Goal: Information Seeking & Learning: Compare options

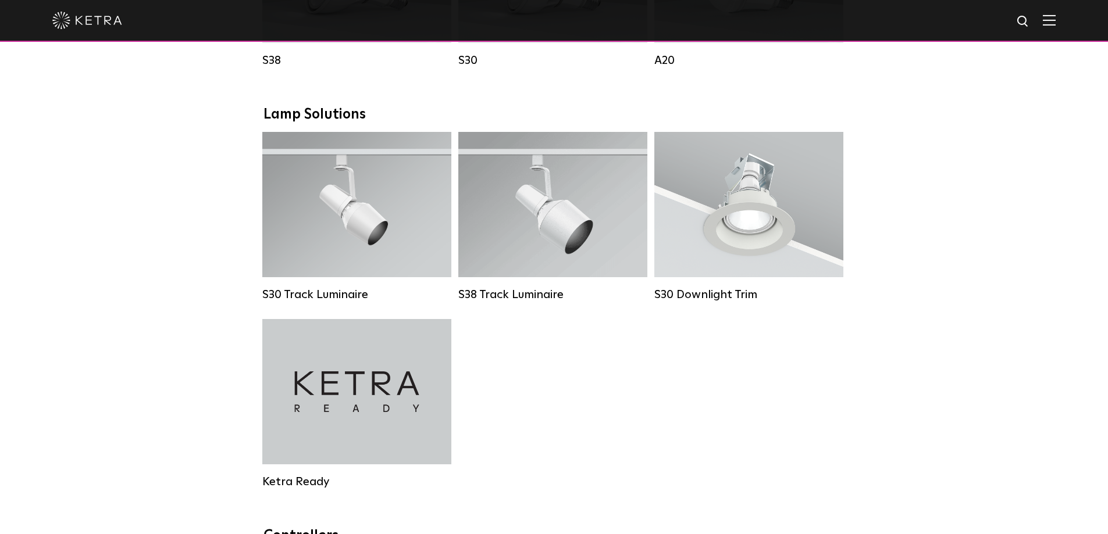
scroll to position [988, 0]
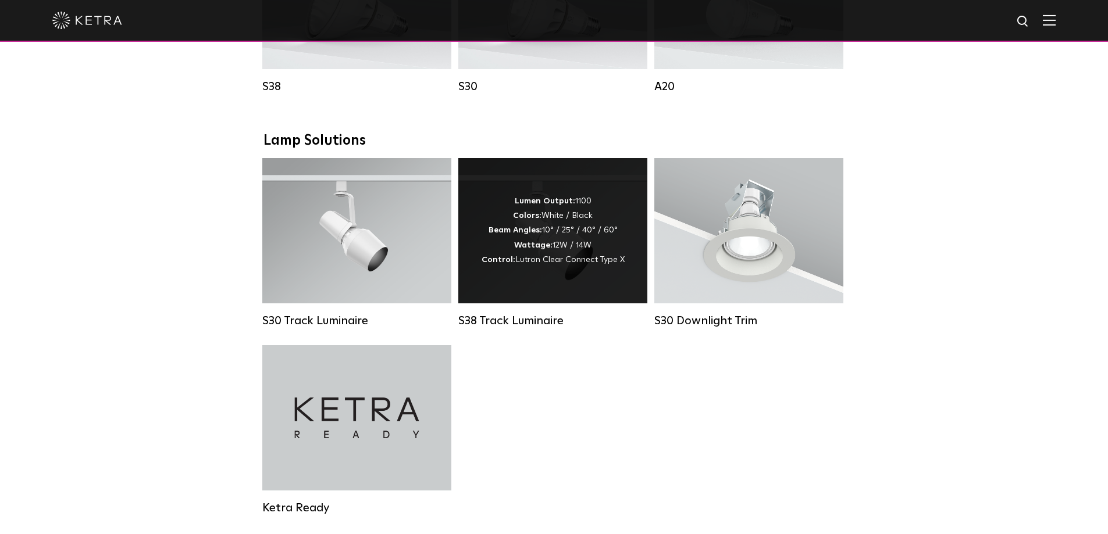
click at [501, 328] on div "S38 Track Luminaire" at bounding box center [552, 321] width 189 height 14
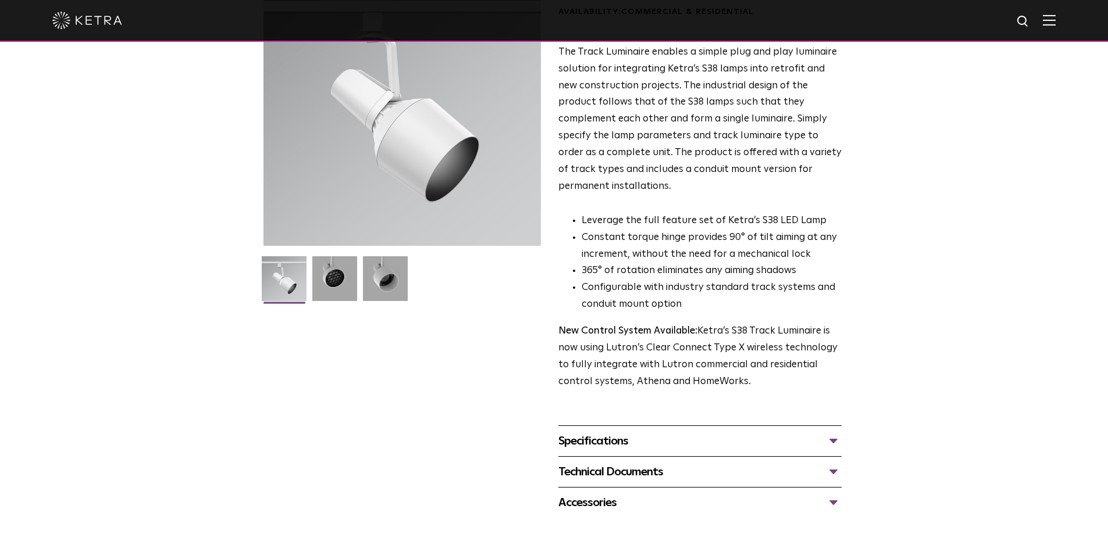
scroll to position [116, 0]
click at [833, 432] on div "Specifications" at bounding box center [699, 441] width 283 height 19
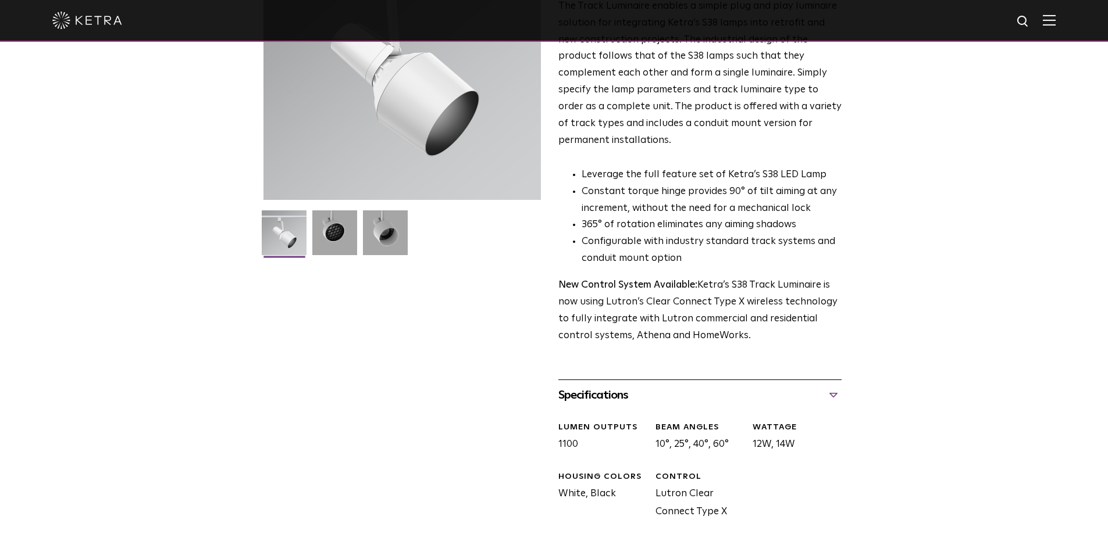
scroll to position [291, 0]
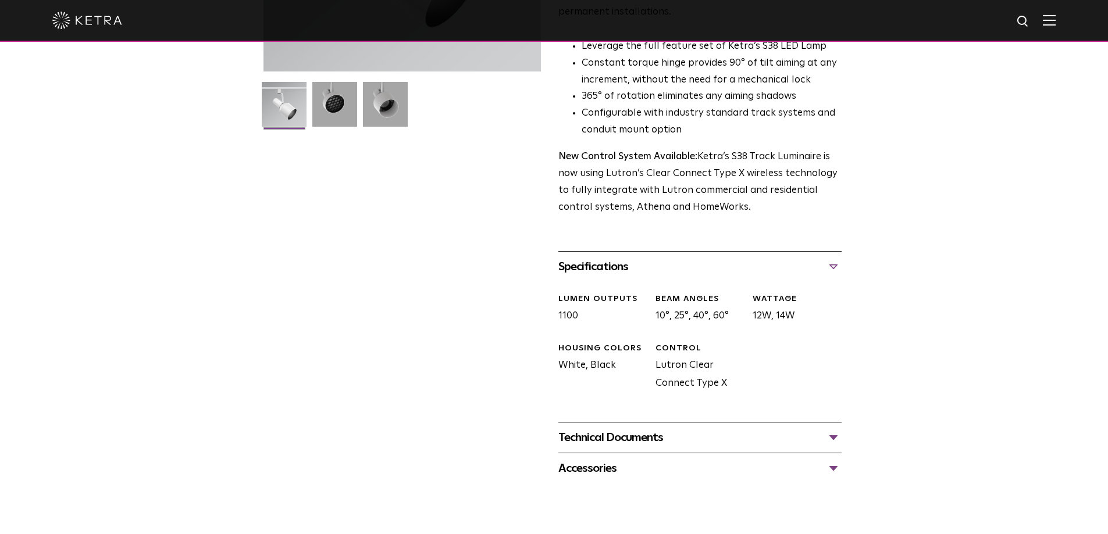
click at [832, 429] on div "Technical Documents" at bounding box center [699, 438] width 283 height 19
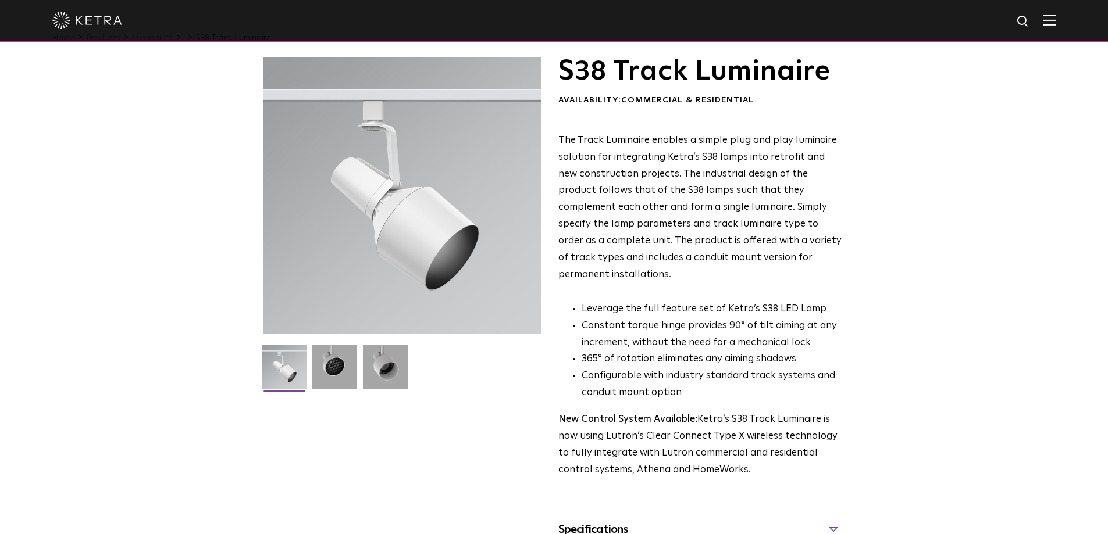
scroll to position [0, 0]
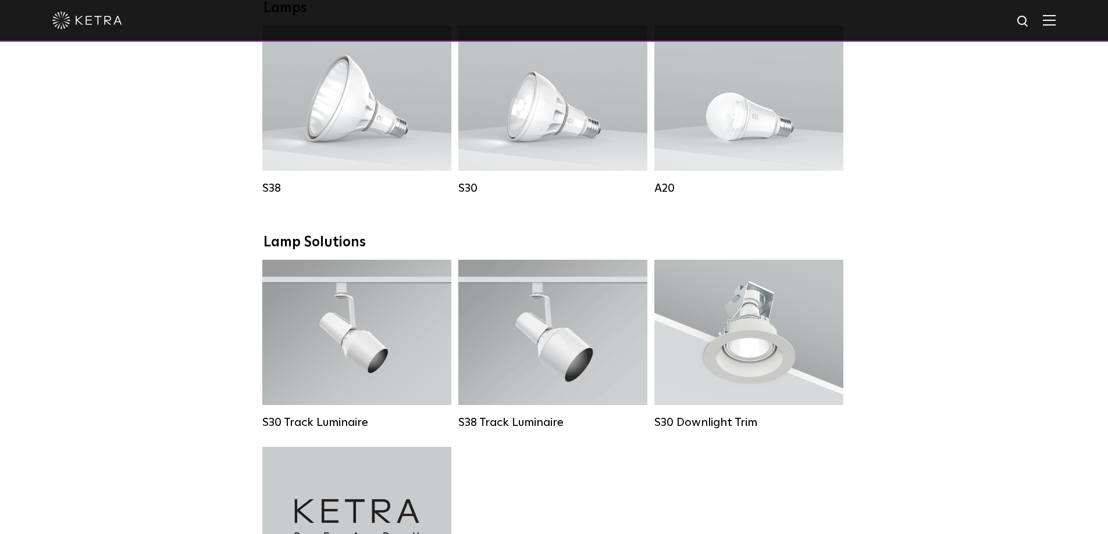
scroll to position [1050, 0]
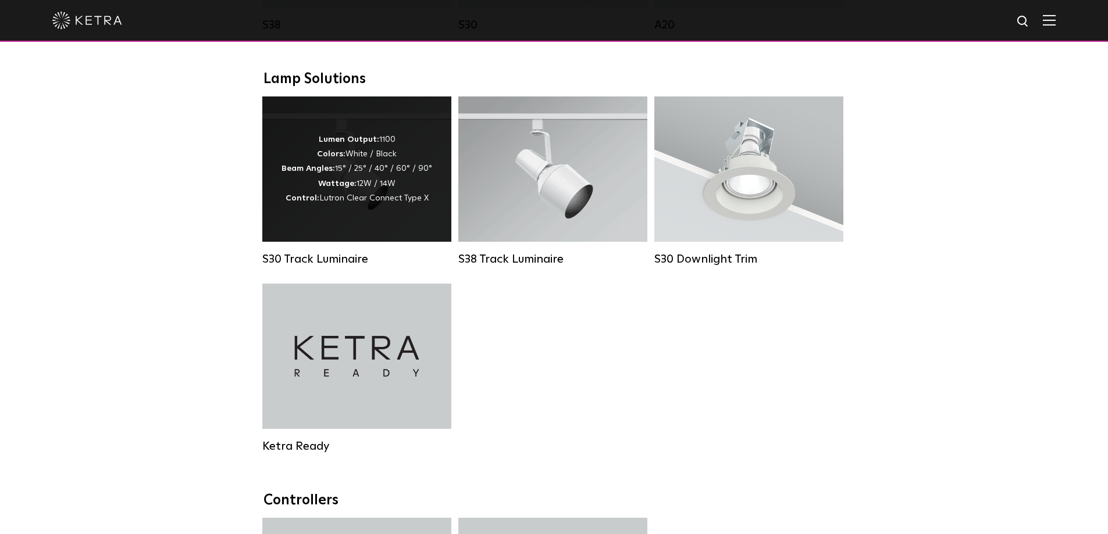
click at [342, 266] on div "S30 Track Luminaire" at bounding box center [356, 259] width 189 height 14
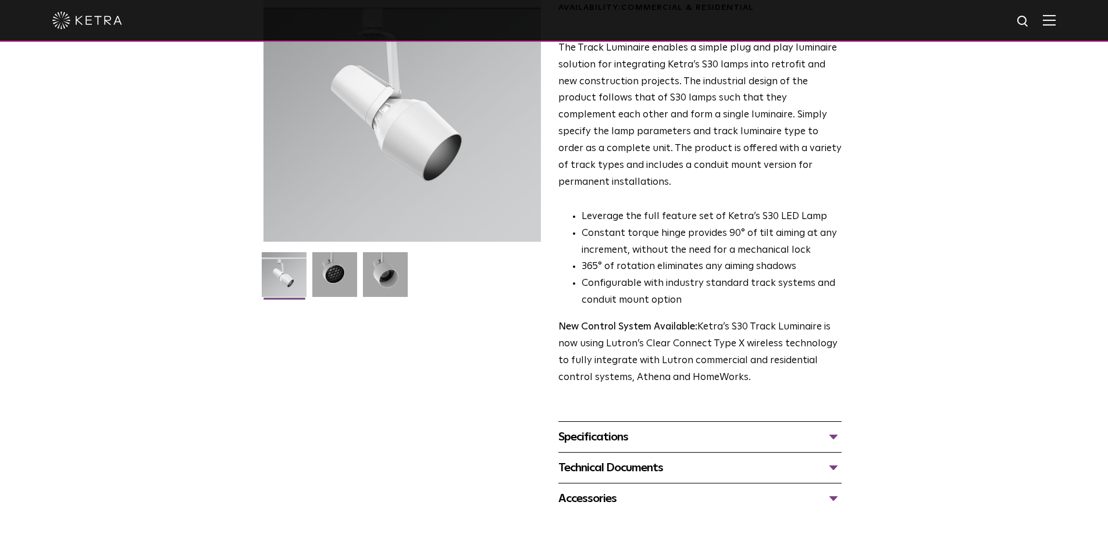
scroll to position [174, 0]
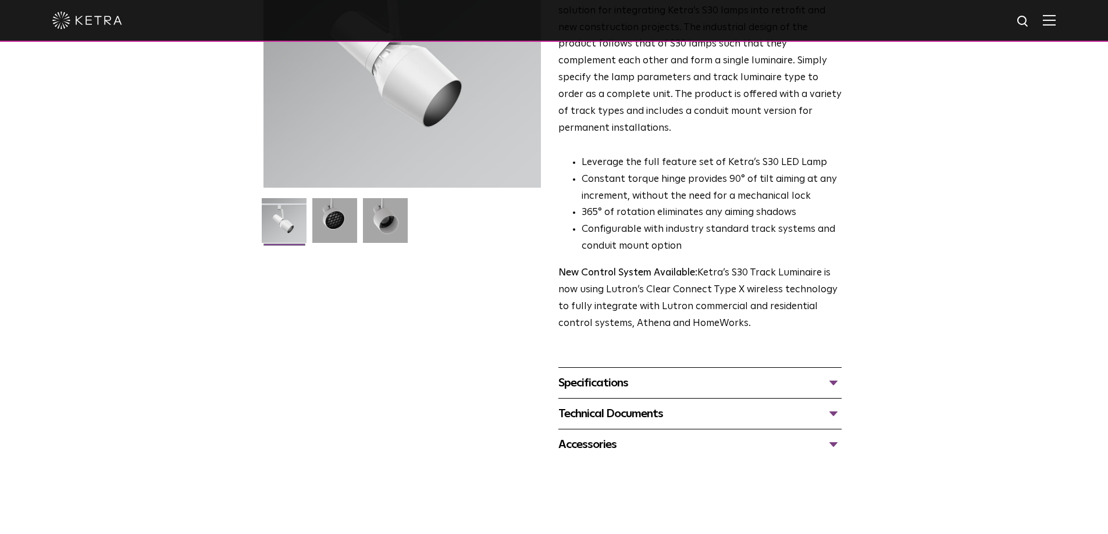
click at [831, 374] on div "Specifications" at bounding box center [699, 383] width 283 height 19
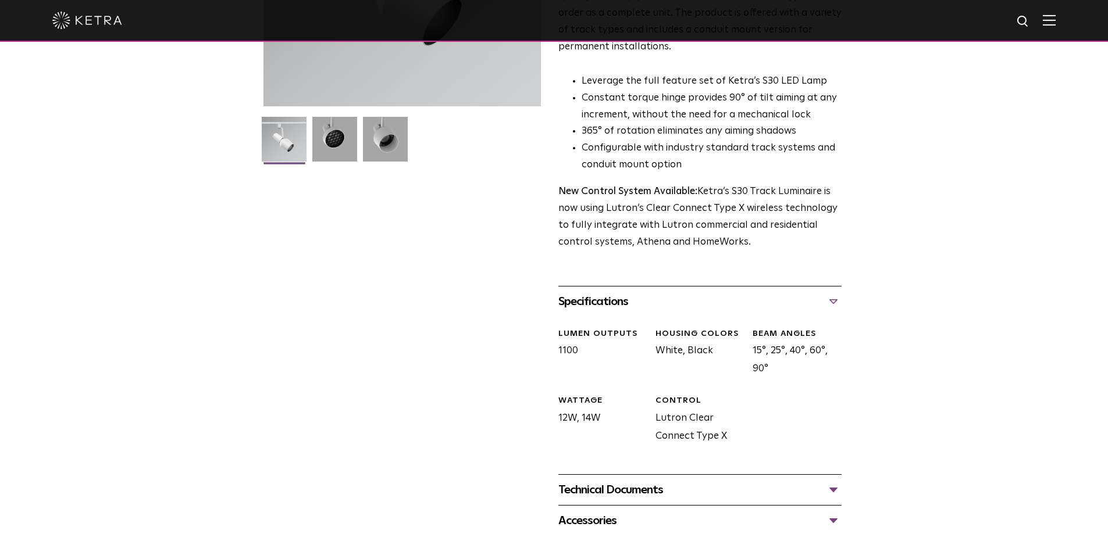
scroll to position [291, 0]
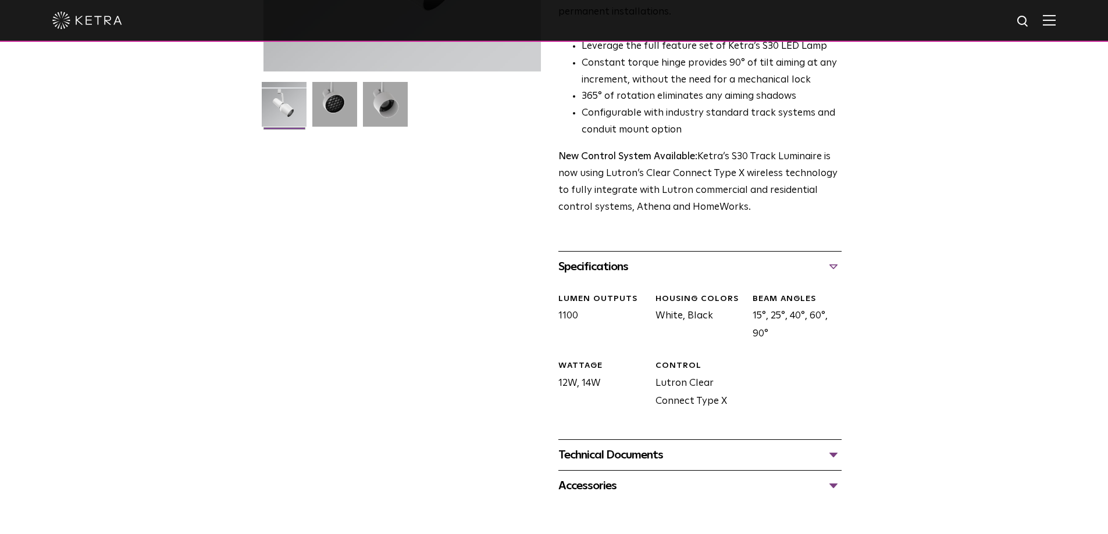
click at [831, 446] on div "Technical Documents" at bounding box center [699, 455] width 283 height 19
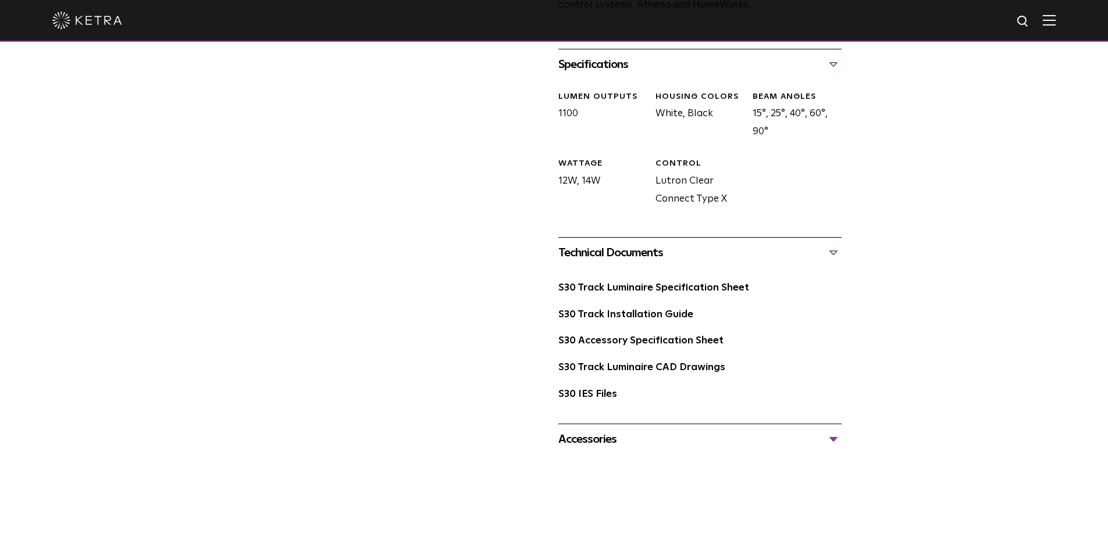
scroll to position [465, 0]
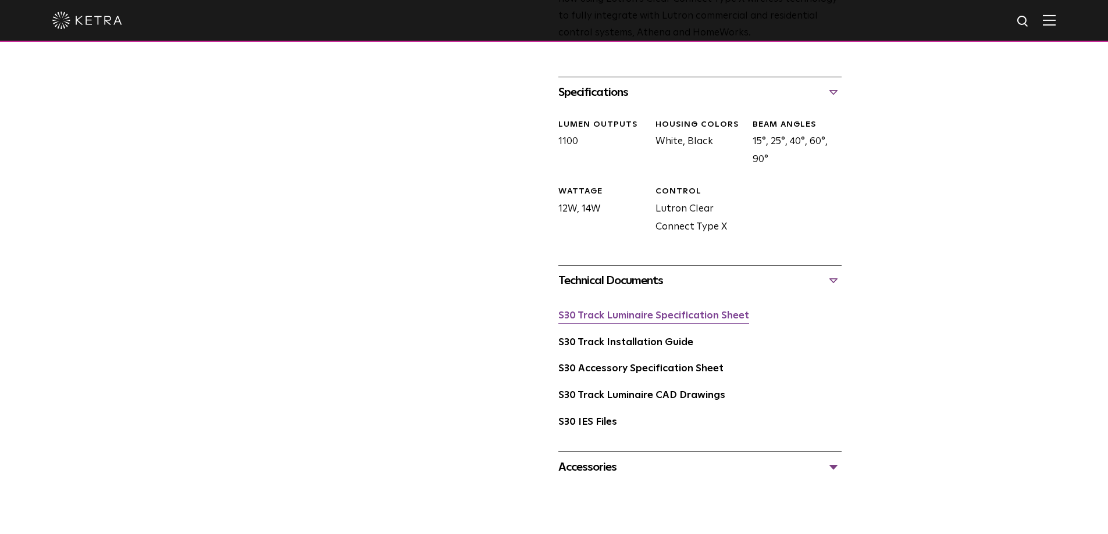
click at [684, 311] on link "S30 Track Luminaire Specification Sheet" at bounding box center [653, 316] width 191 height 10
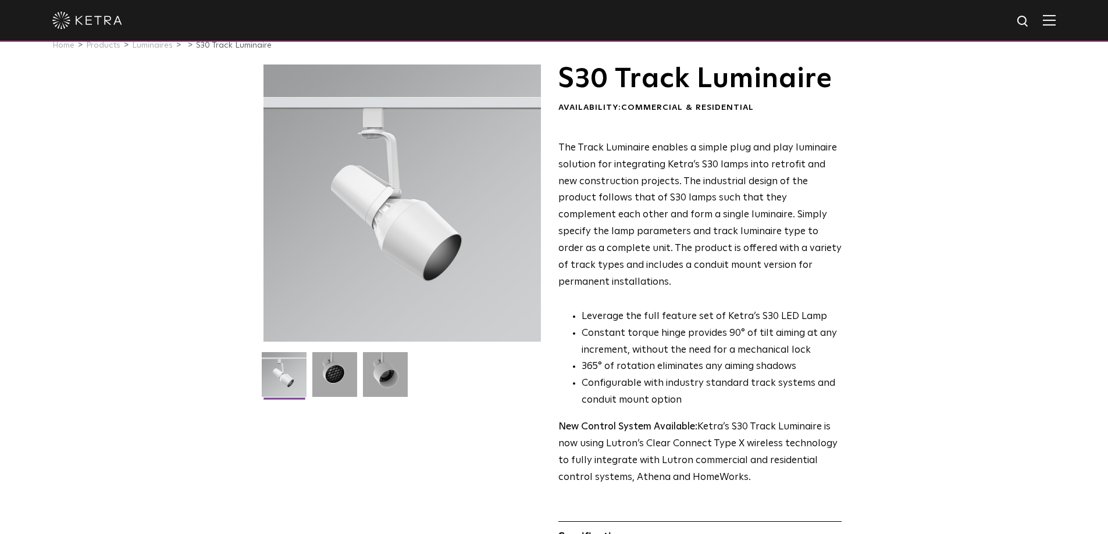
scroll to position [0, 0]
